Goal: Task Accomplishment & Management: Manage account settings

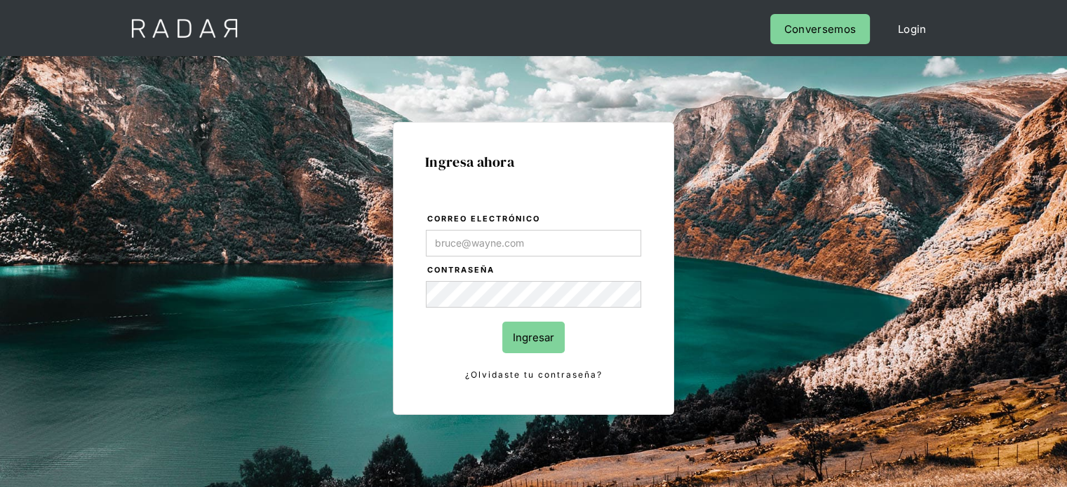
type input "Evans@prontopaga.com"
click at [523, 344] on input "Ingresar" at bounding box center [533, 338] width 62 height 32
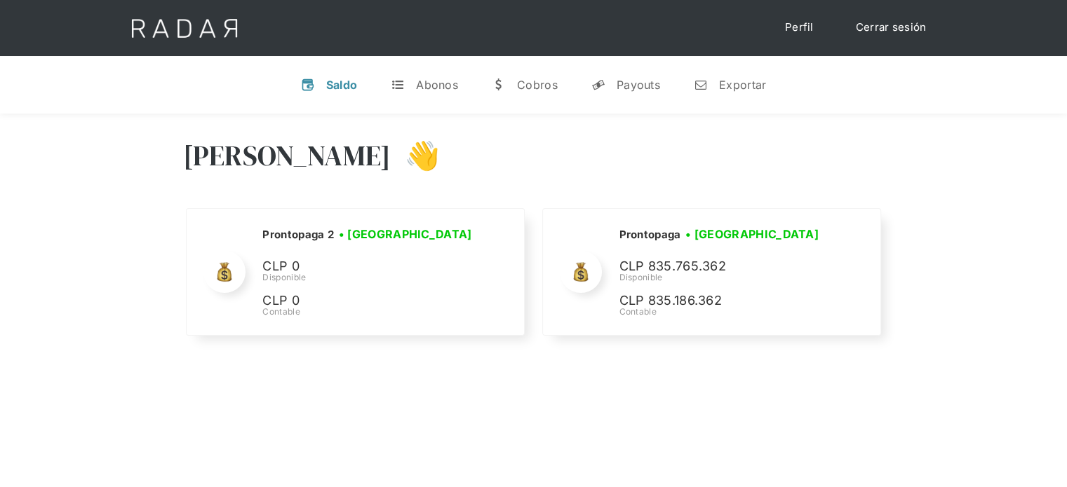
click at [914, 29] on link "Cerrar sesión" at bounding box center [891, 27] width 99 height 27
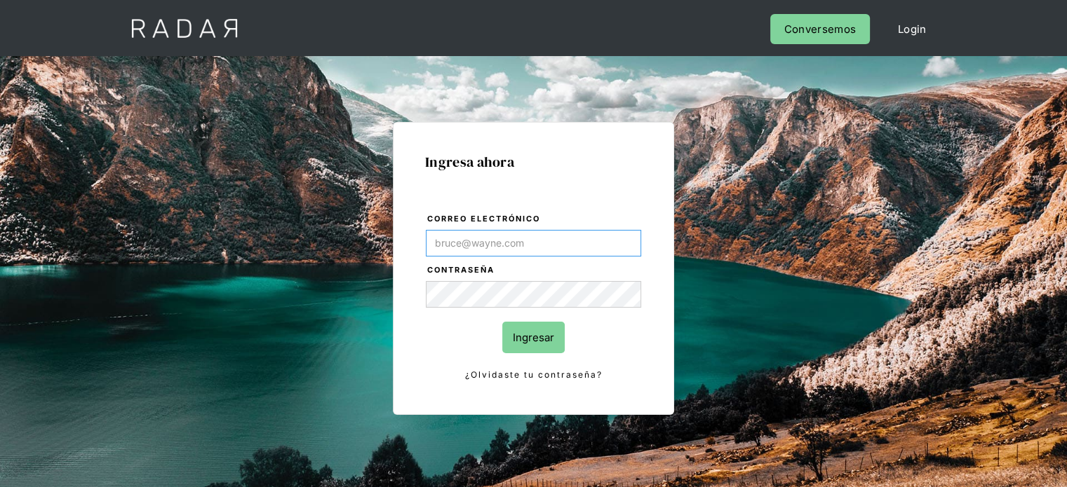
type input "Evans@prontopaga.com"
drag, startPoint x: 530, startPoint y: 346, endPoint x: 538, endPoint y: 342, distance: 8.8
click at [530, 344] on input "Ingresar" at bounding box center [533, 338] width 62 height 32
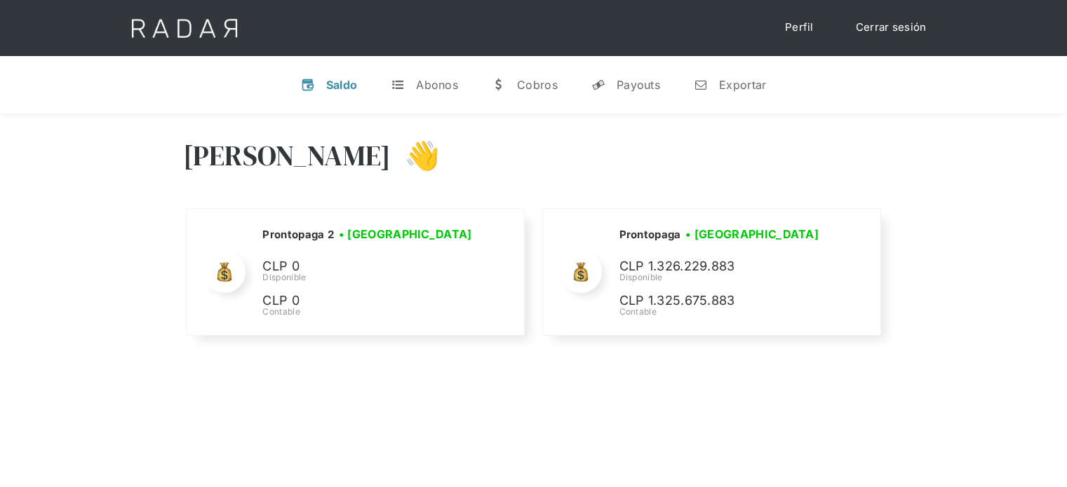
click at [874, 23] on link "Cerrar sesión" at bounding box center [891, 27] width 99 height 27
